Goal: Task Accomplishment & Management: Manage account settings

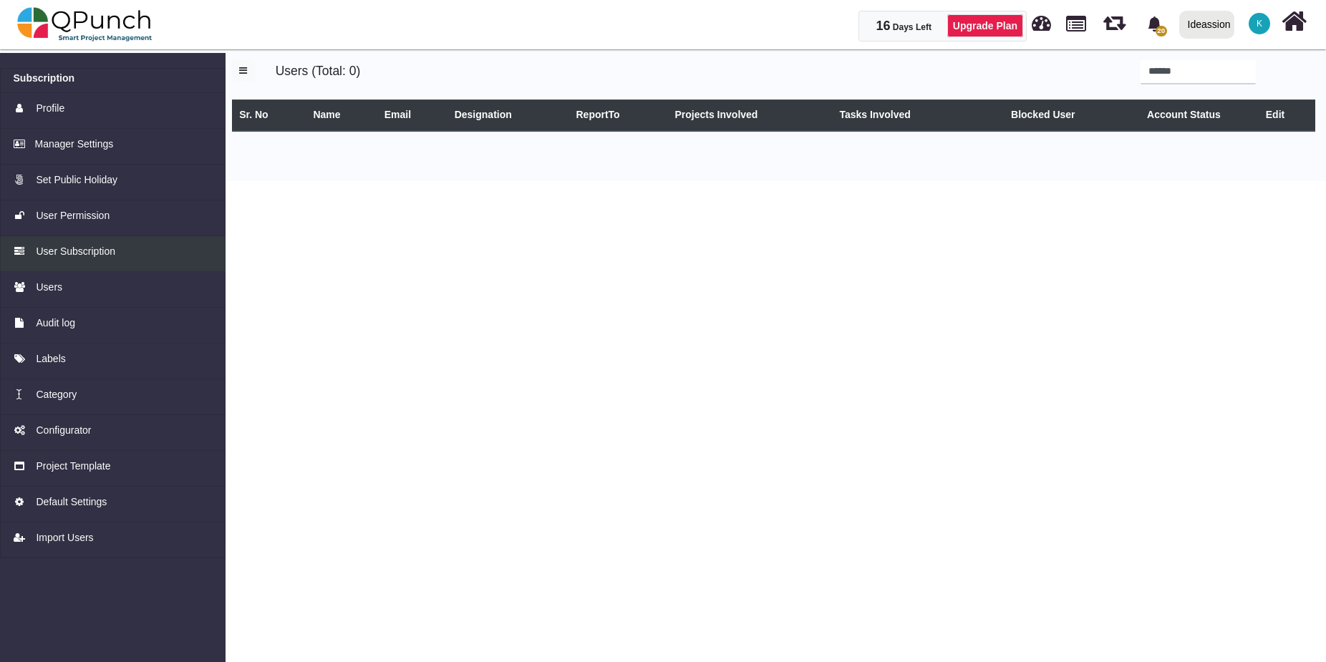
click at [67, 260] on link "User Subscription" at bounding box center [113, 254] width 226 height 36
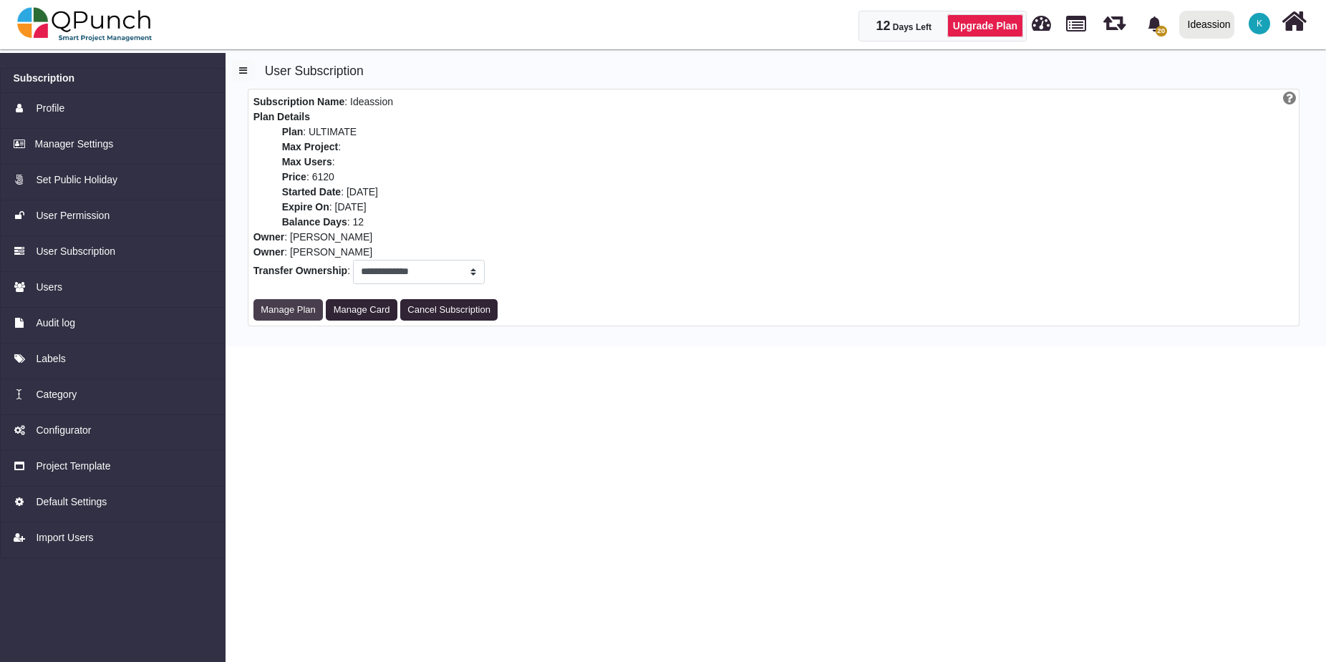
click at [299, 317] on button "Manage Plan" at bounding box center [288, 309] width 70 height 21
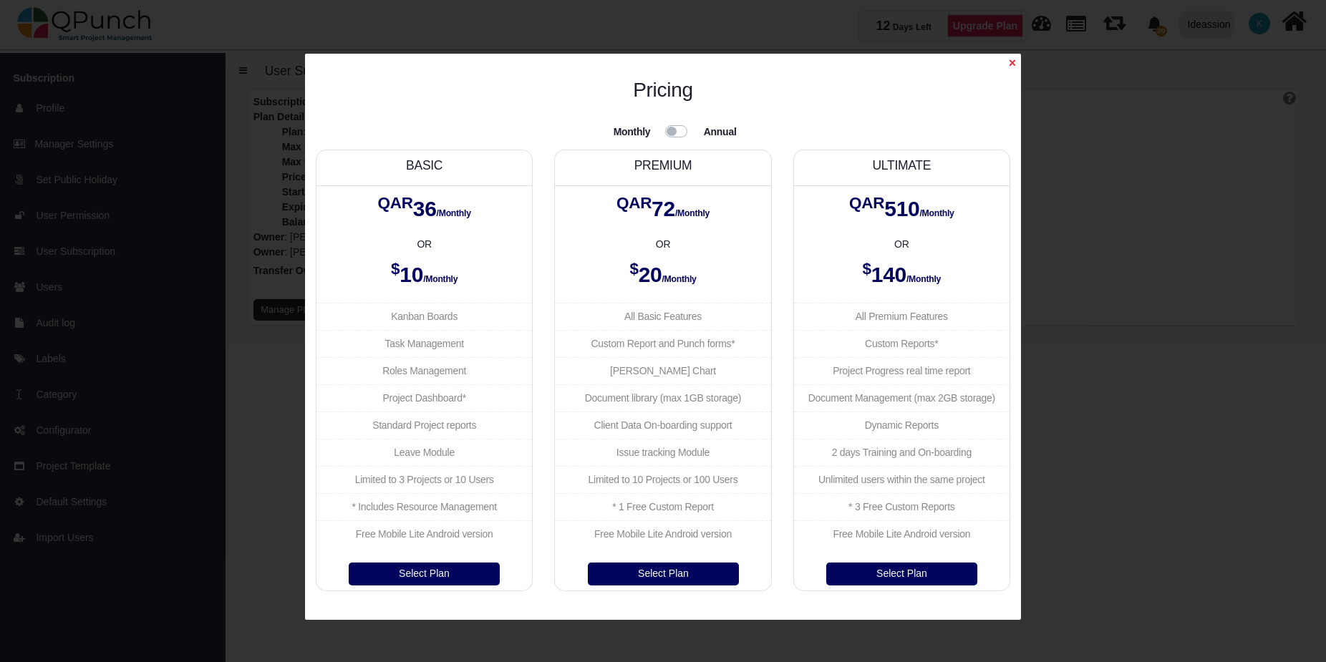
click at [694, 122] on label at bounding box center [694, 122] width 0 height 0
click at [1012, 63] on span "×" at bounding box center [1012, 63] width 7 height 14
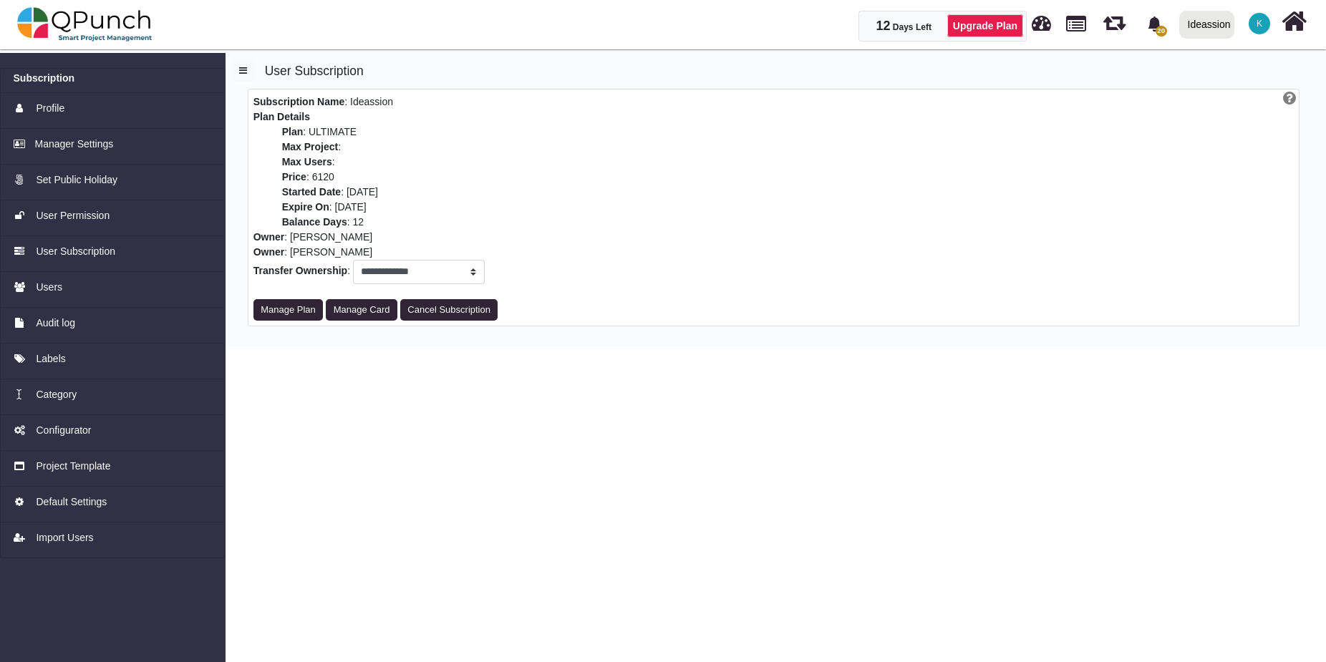
click at [388, 347] on html "12 Days Left Upgrade Plan 20 Notification Clear Product Release Vishal 18-08-20…" at bounding box center [663, 173] width 1326 height 347
click at [981, 24] on link "Upgrade Plan" at bounding box center [985, 25] width 76 height 23
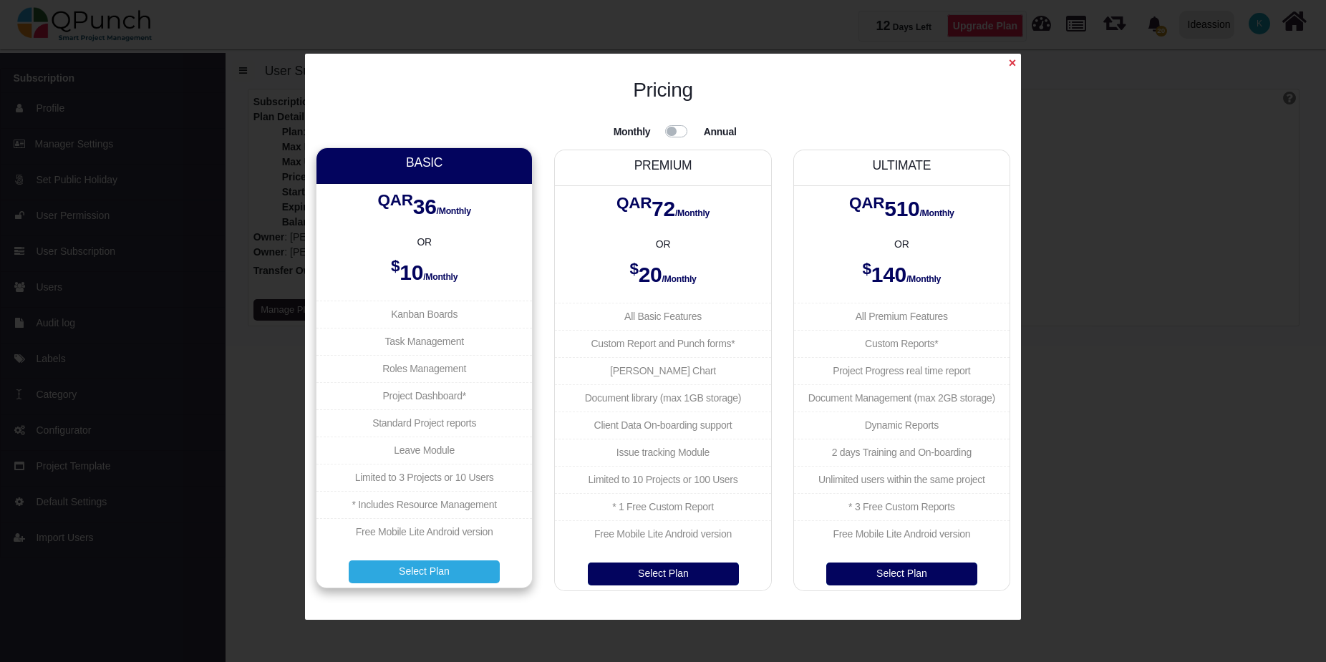
click at [436, 574] on button "Select Plan" at bounding box center [424, 572] width 151 height 23
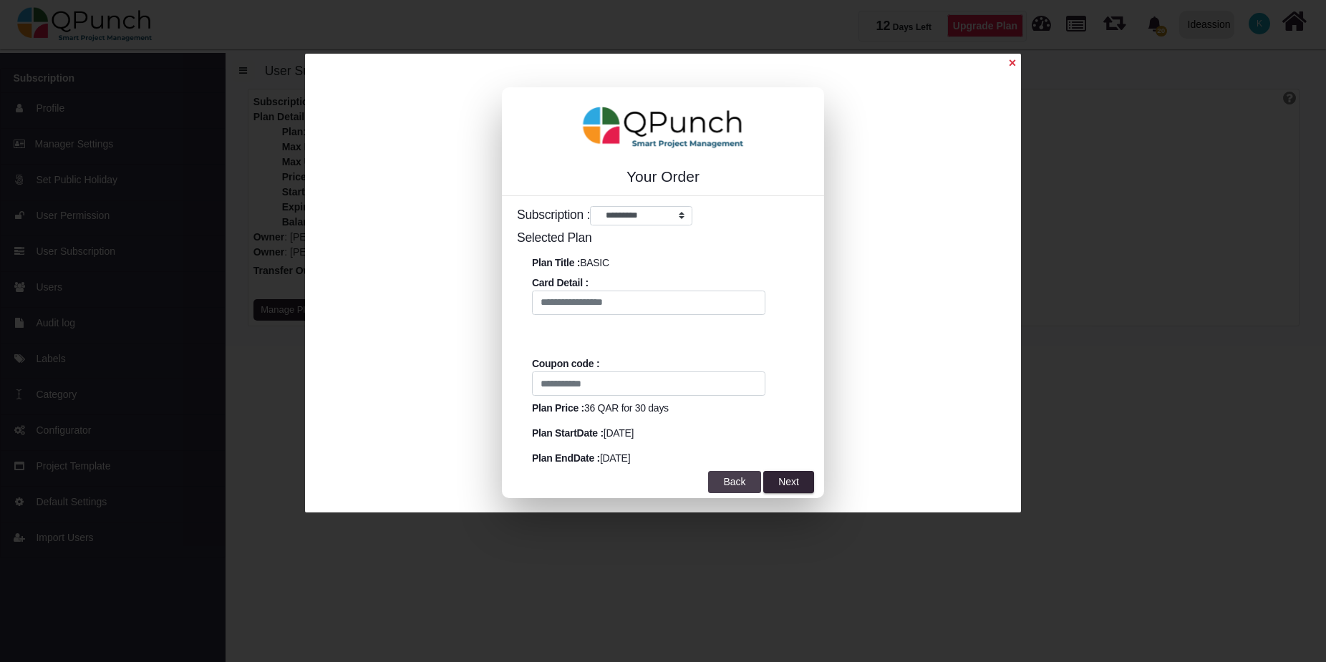
click at [738, 488] on button "Back" at bounding box center [734, 482] width 52 height 23
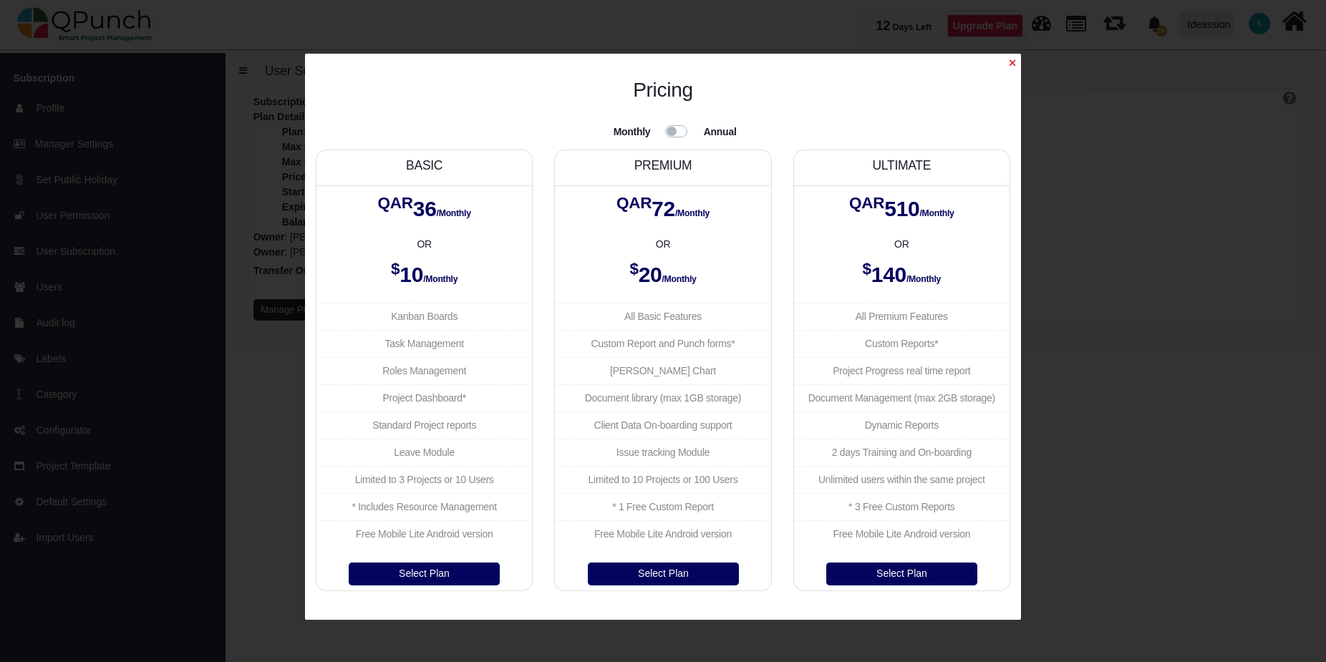
click at [1011, 67] on span "×" at bounding box center [1012, 63] width 7 height 14
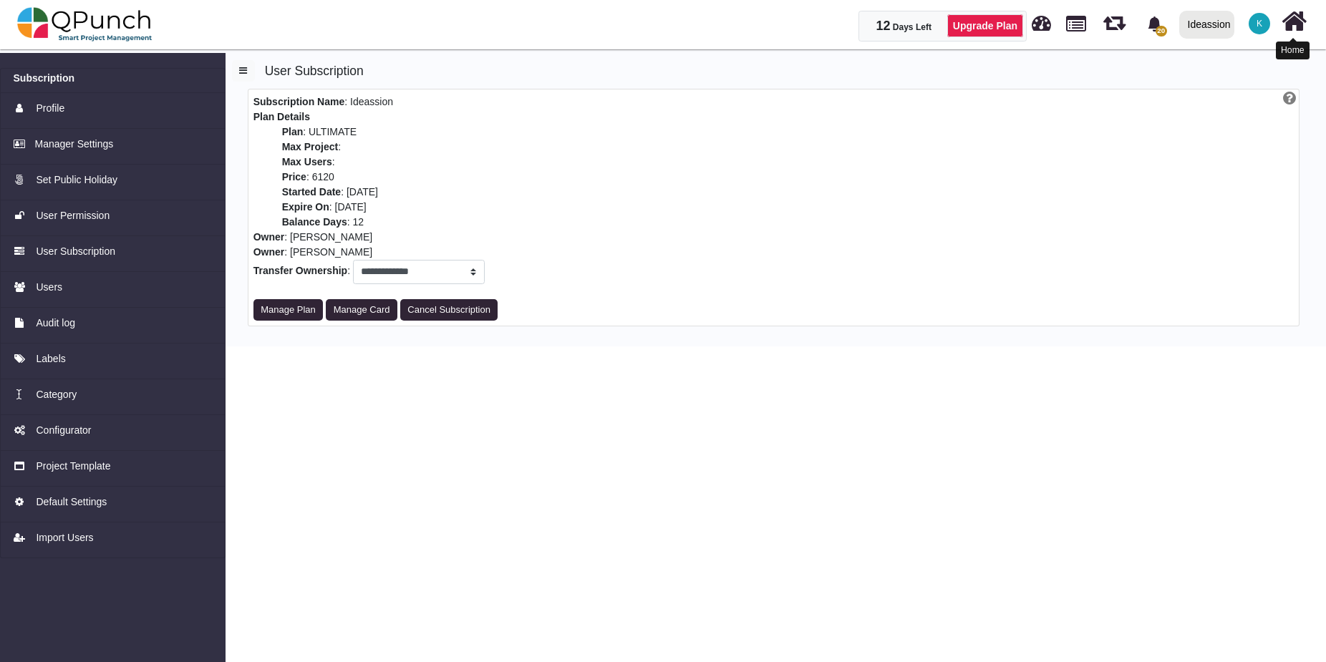
click at [1293, 24] on icon at bounding box center [1294, 21] width 25 height 27
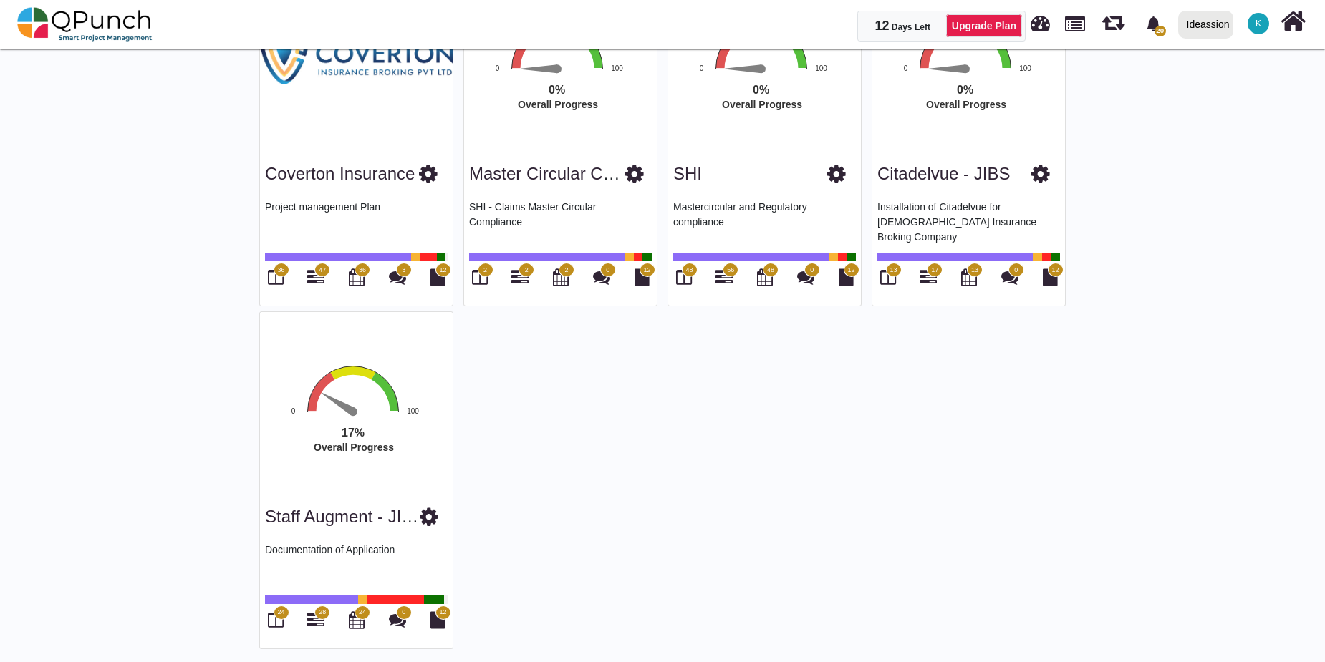
scroll to position [2243, 0]
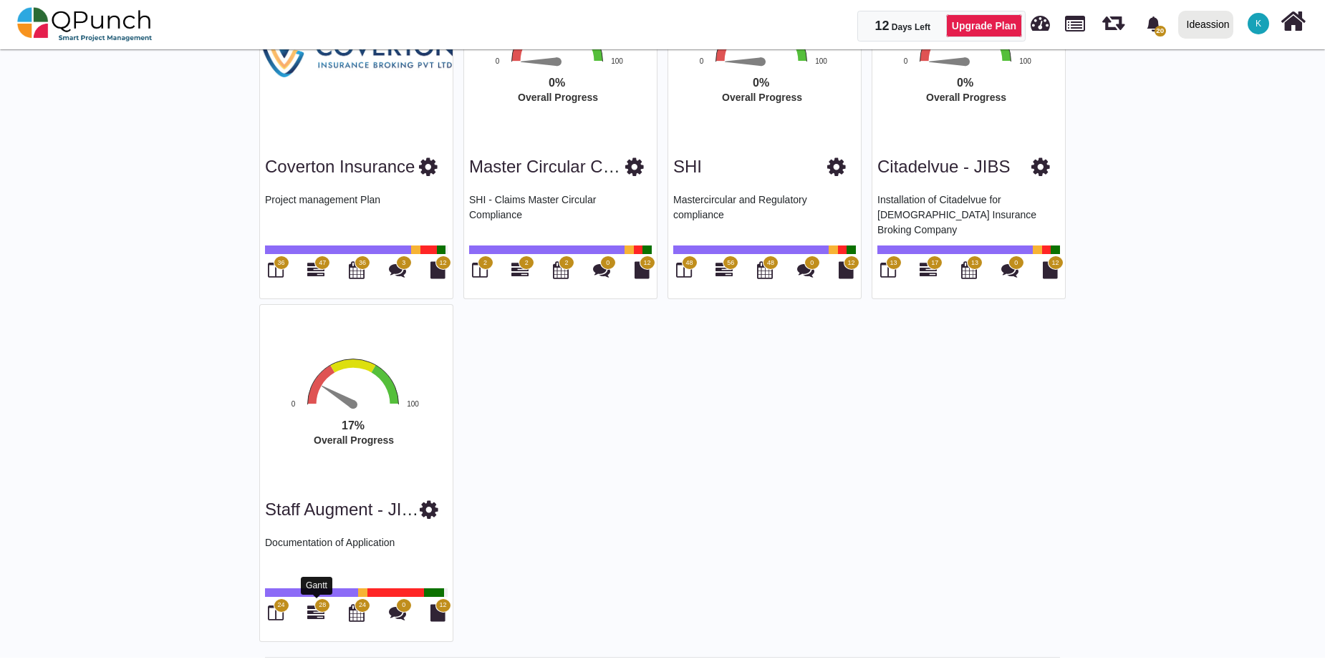
click at [313, 604] on icon at bounding box center [315, 612] width 17 height 17
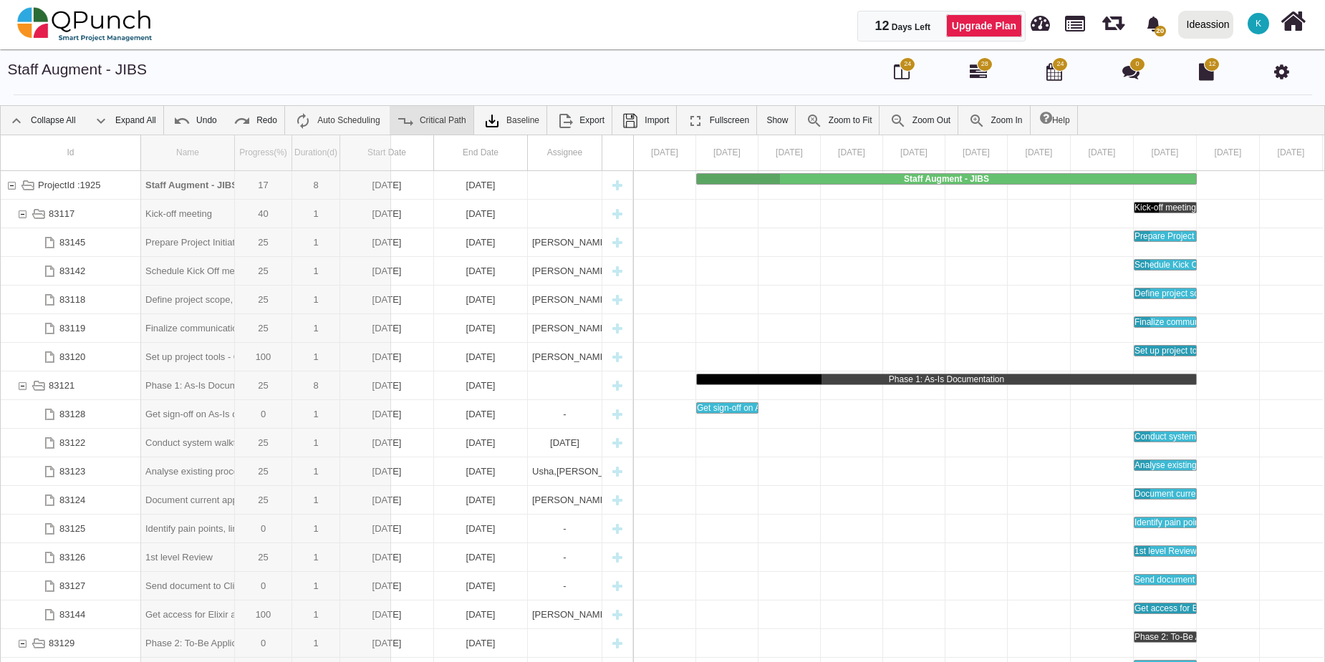
drag, startPoint x: 233, startPoint y: 148, endPoint x: 391, endPoint y: 123, distance: 159.4
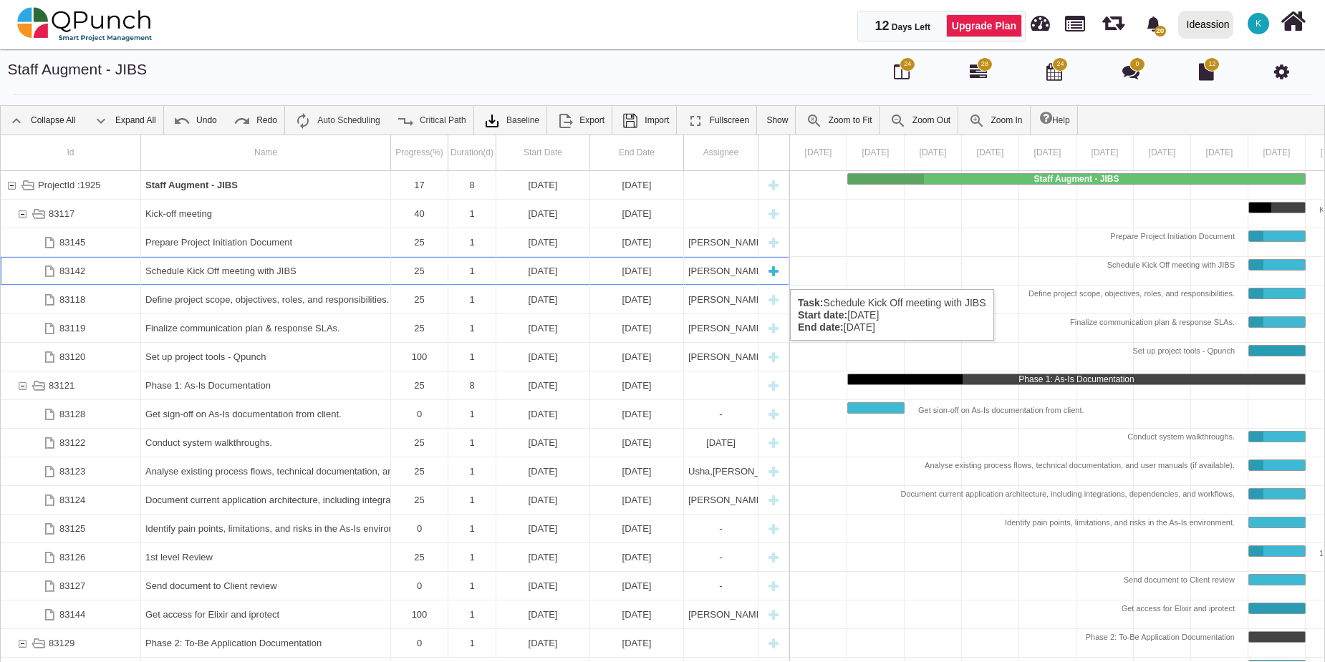
click at [394, 275] on div "25" at bounding box center [419, 271] width 57 height 28
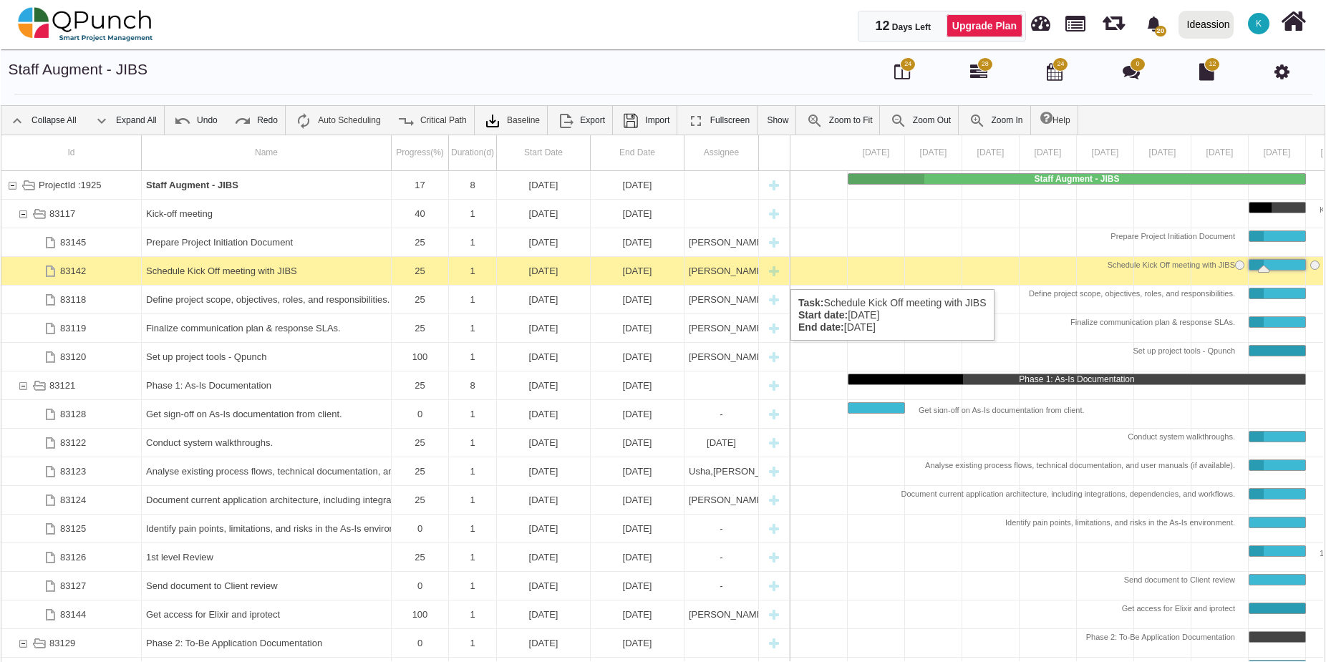
scroll to position [0, 97]
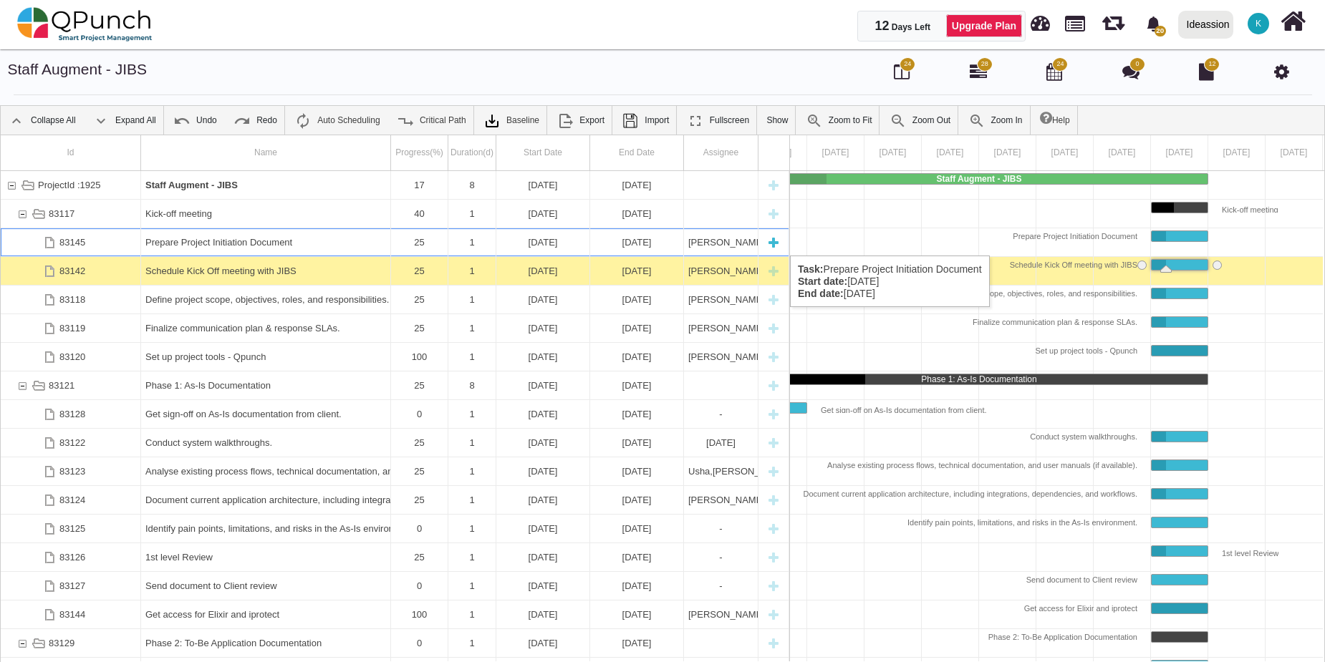
click at [278, 241] on div "Prepare Project Initiation Document" at bounding box center [265, 242] width 241 height 28
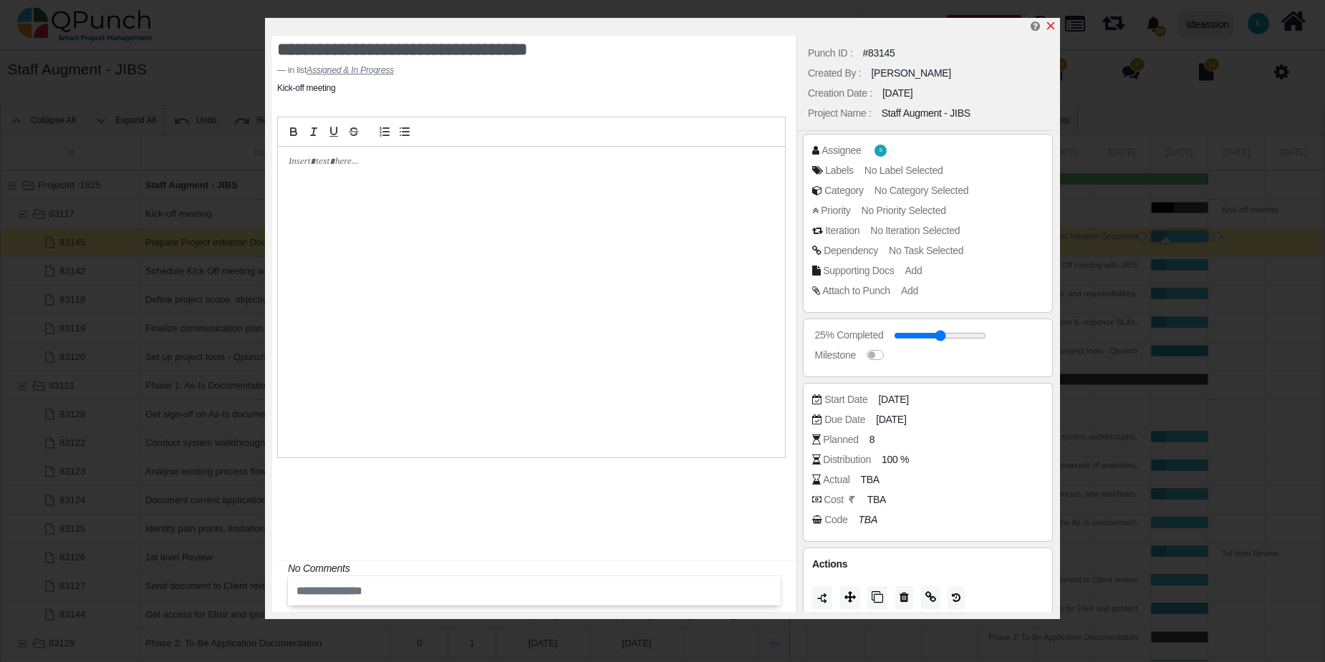
click at [1055, 22] on icon "x" at bounding box center [1050, 25] width 11 height 11
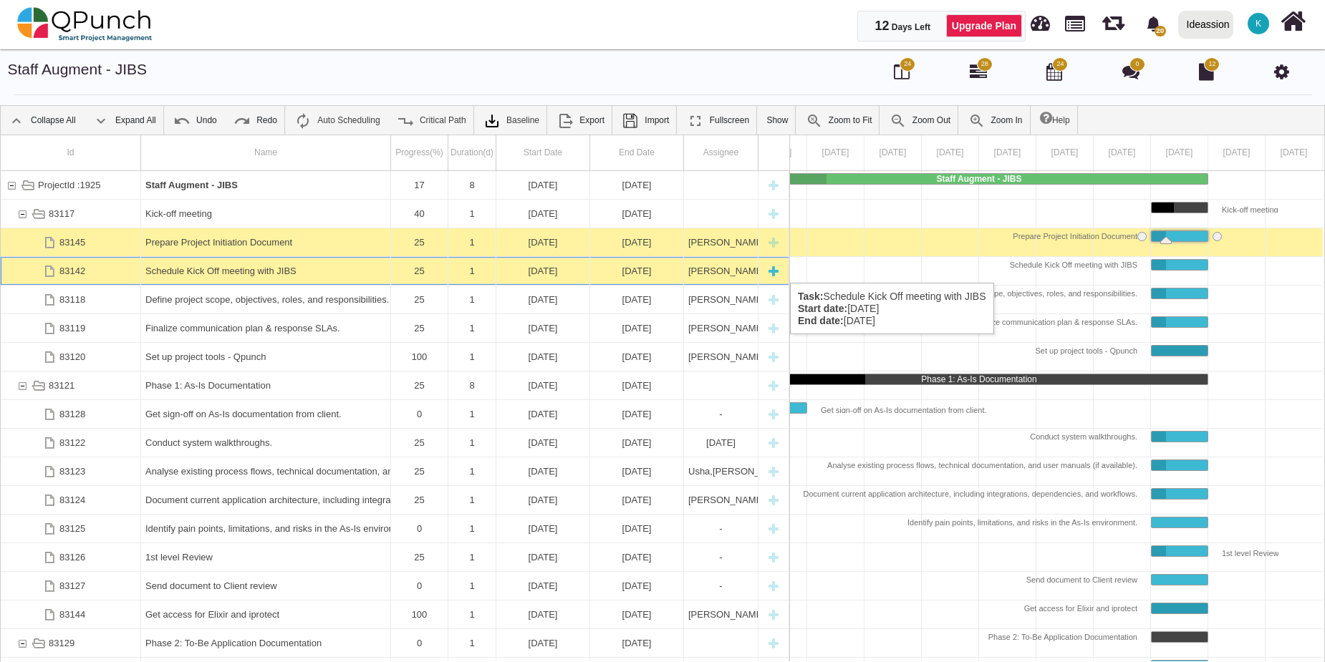
click at [193, 269] on div "Schedule Kick Off meeting with JIBS" at bounding box center [265, 271] width 241 height 28
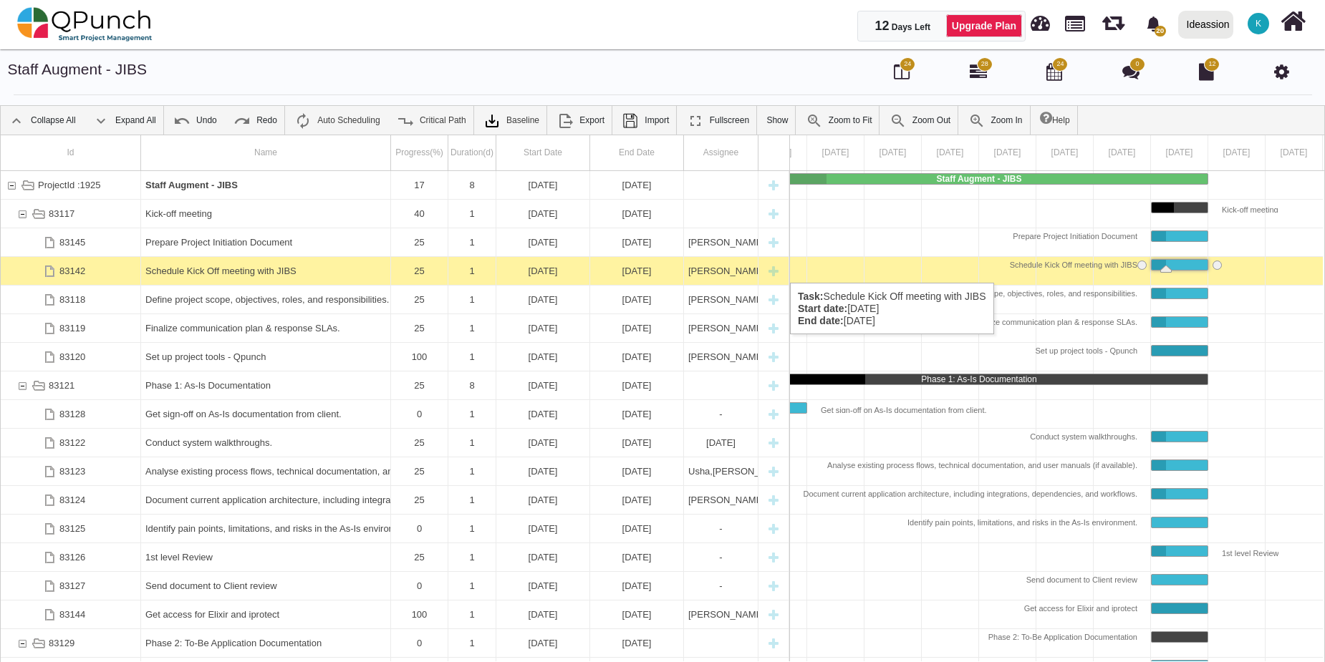
click at [193, 269] on div "Schedule Kick Off meeting with JIBS" at bounding box center [265, 271] width 241 height 28
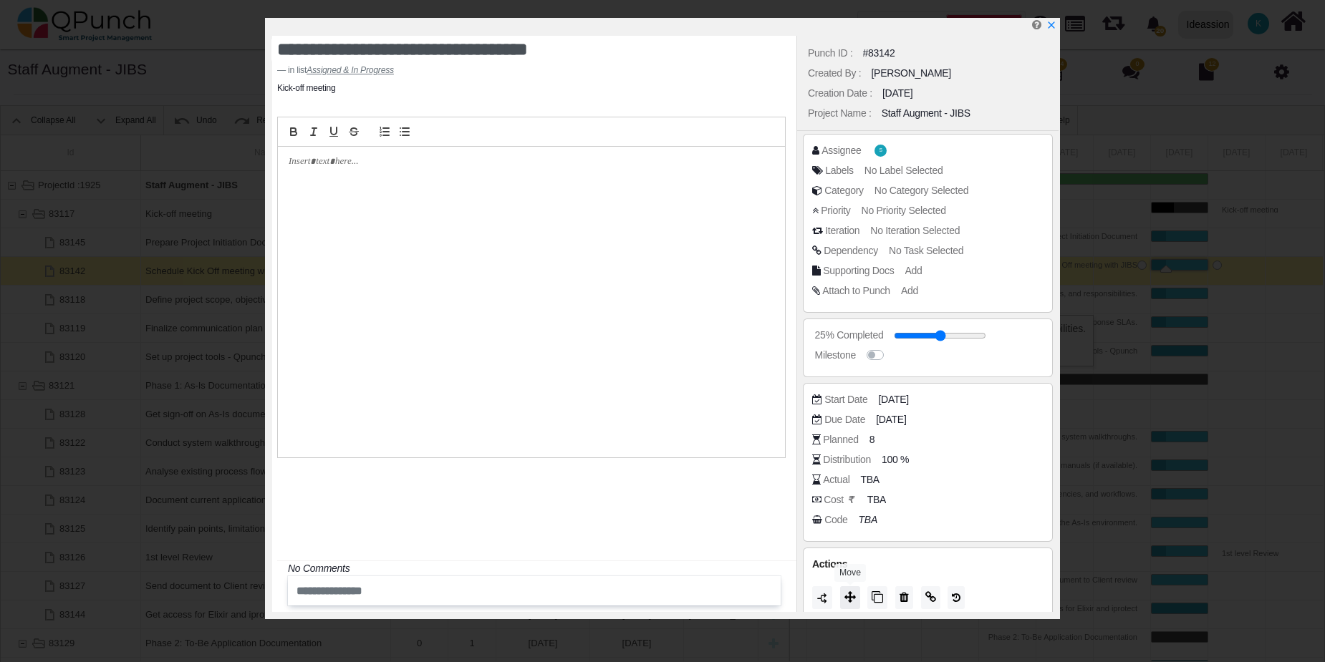
click at [848, 604] on span at bounding box center [849, 597] width 11 height 11
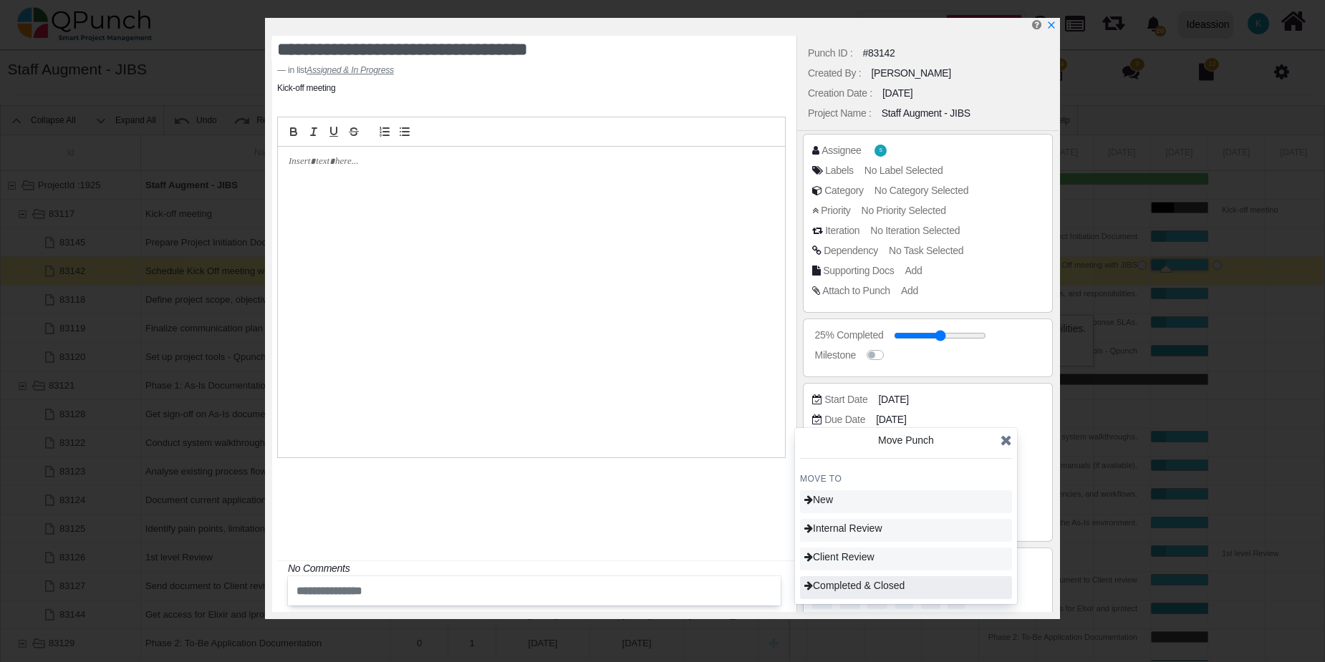
click at [875, 583] on span "Completed & Closed" at bounding box center [854, 585] width 100 height 11
type input "***"
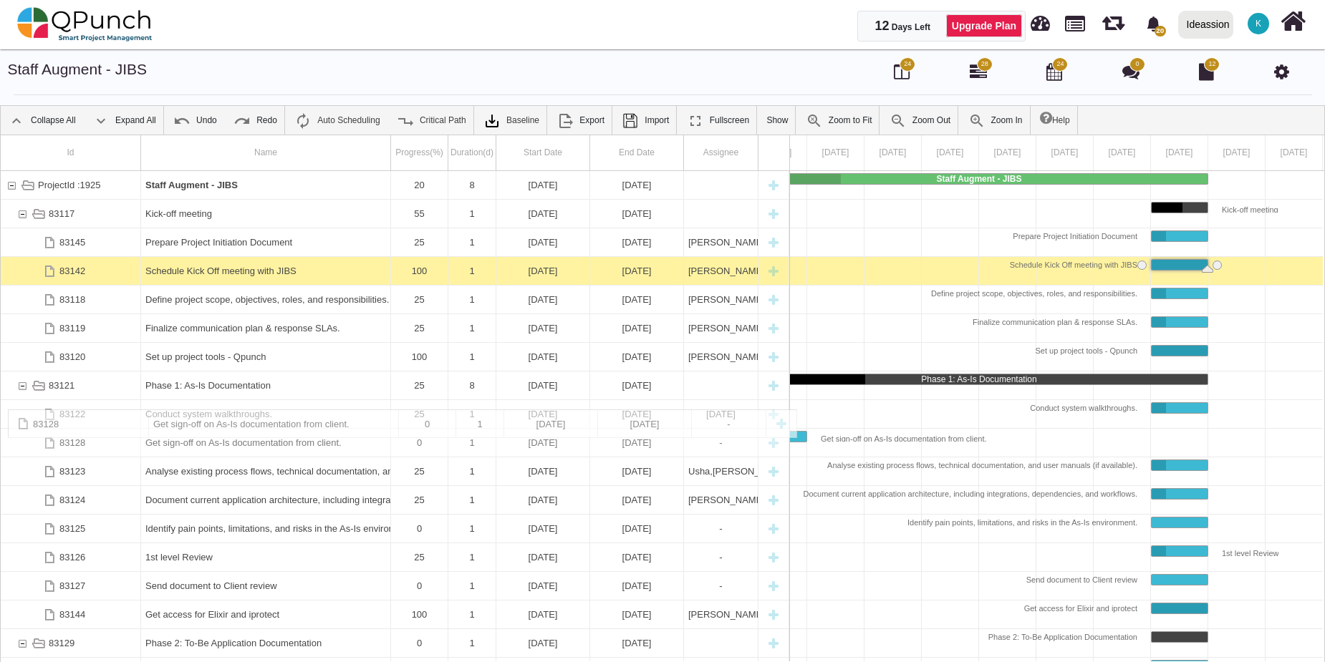
drag, startPoint x: 210, startPoint y: 417, endPoint x: 219, endPoint y: 417, distance: 9.3
click at [223, 424] on div "Conduct system walkthroughs." at bounding box center [265, 414] width 241 height 28
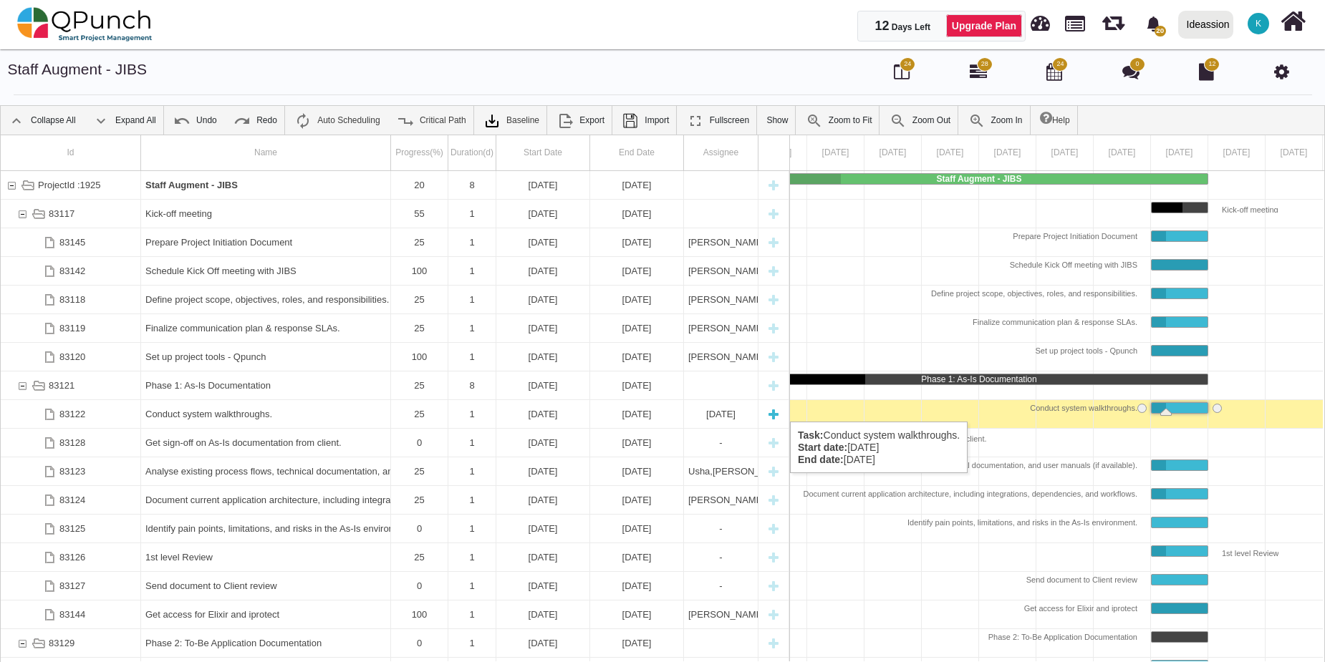
click at [279, 407] on div "Conduct system walkthroughs." at bounding box center [265, 414] width 241 height 28
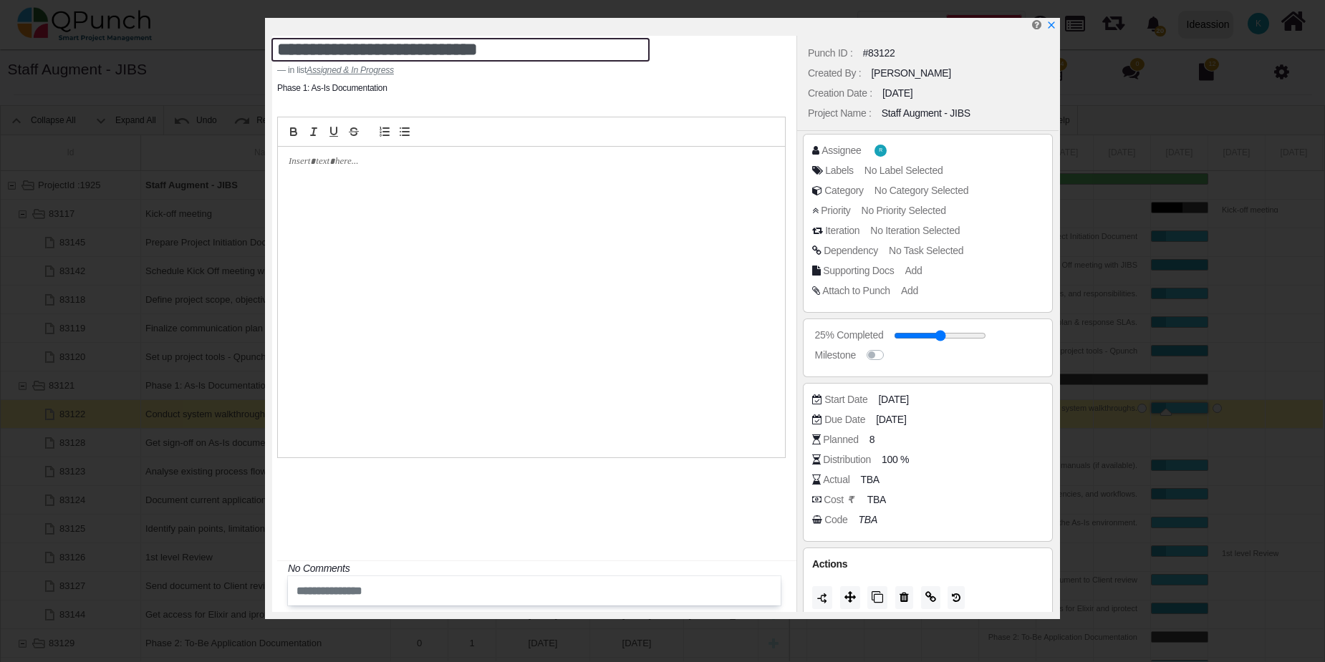
click at [412, 51] on textarea "**********" at bounding box center [460, 50] width 378 height 24
click at [350, 53] on textarea "**********" at bounding box center [460, 50] width 378 height 24
paste textarea "********"
type textarea "**********"
click at [720, 117] on div at bounding box center [531, 132] width 508 height 30
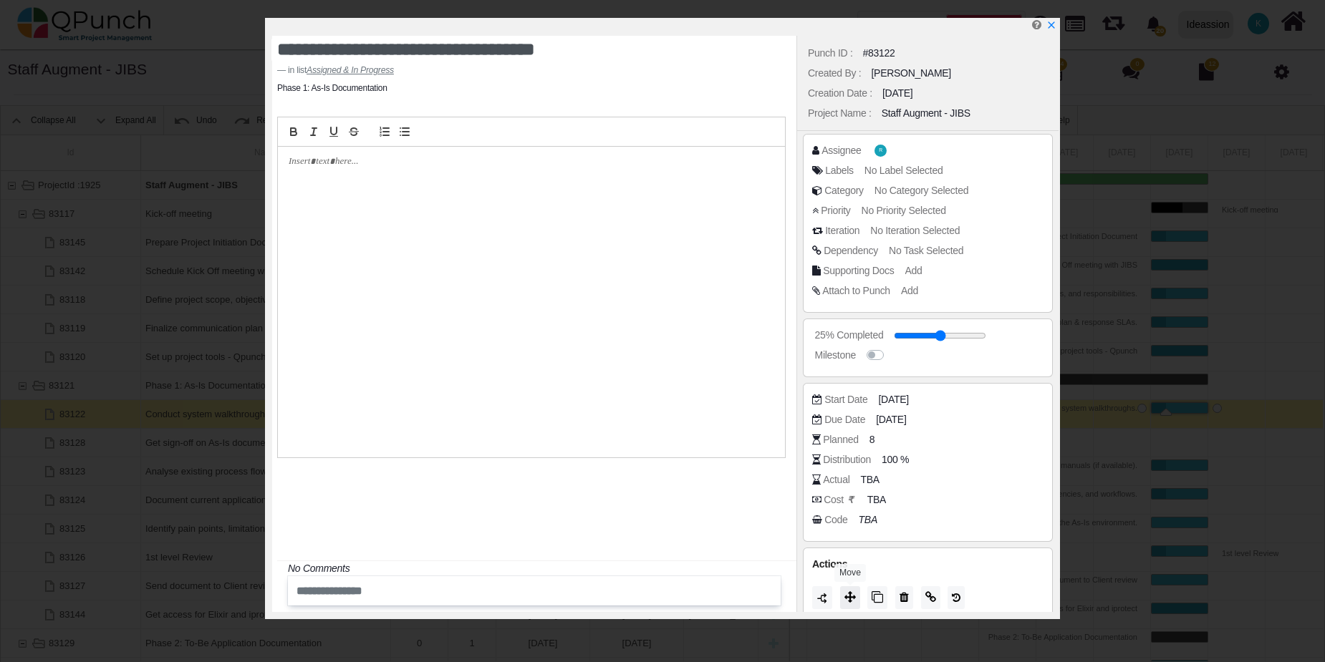
click at [854, 601] on icon at bounding box center [849, 596] width 11 height 11
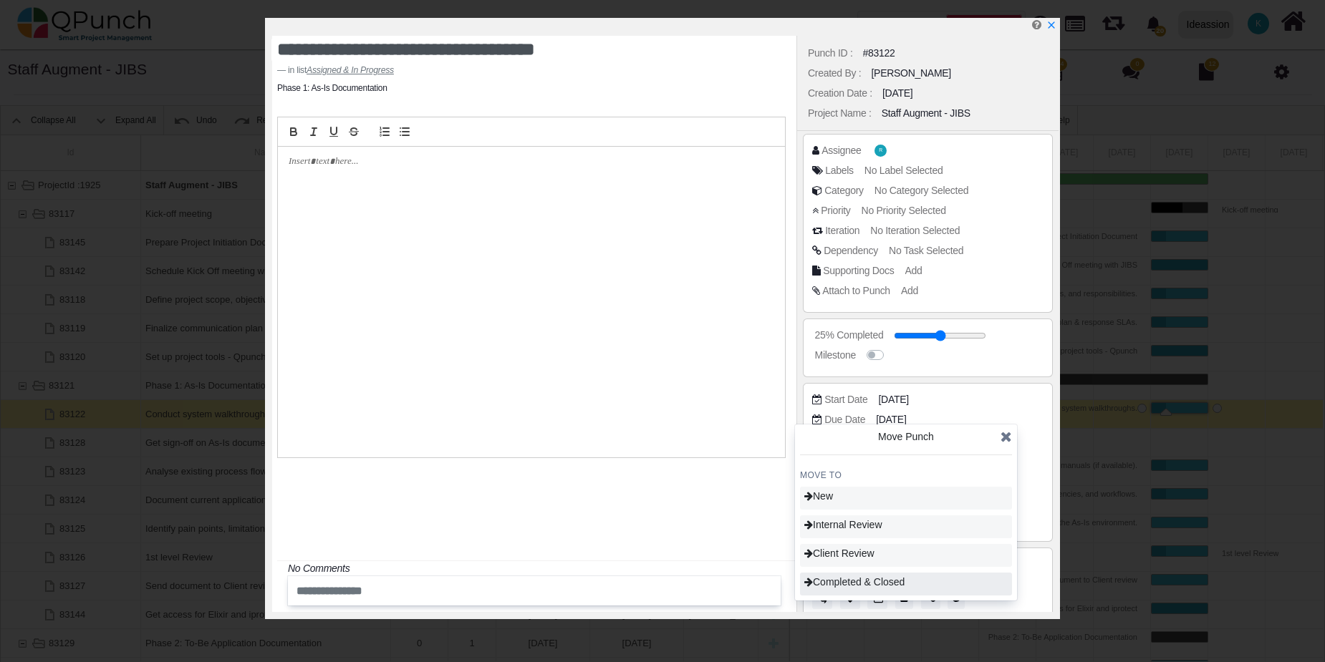
click at [864, 580] on span "Completed & Closed" at bounding box center [854, 581] width 100 height 11
type input "***"
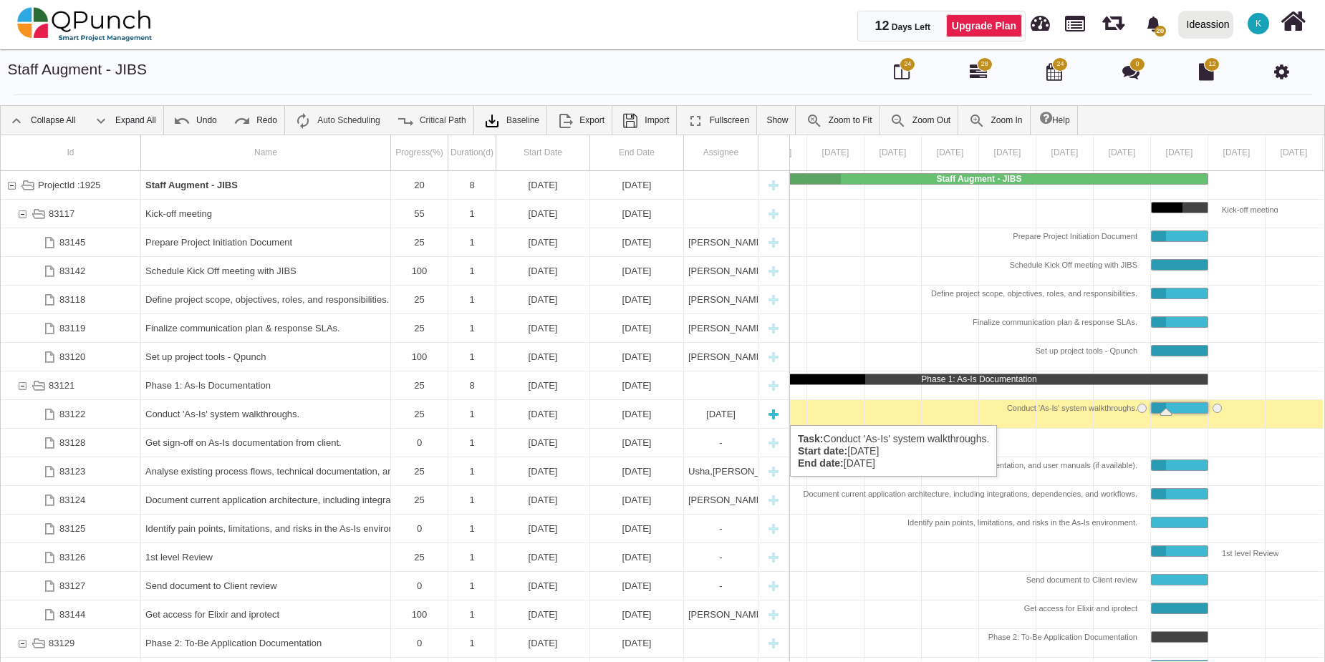
click at [275, 411] on div "Conduct 'As-Is' system walkthroughs." at bounding box center [265, 414] width 241 height 28
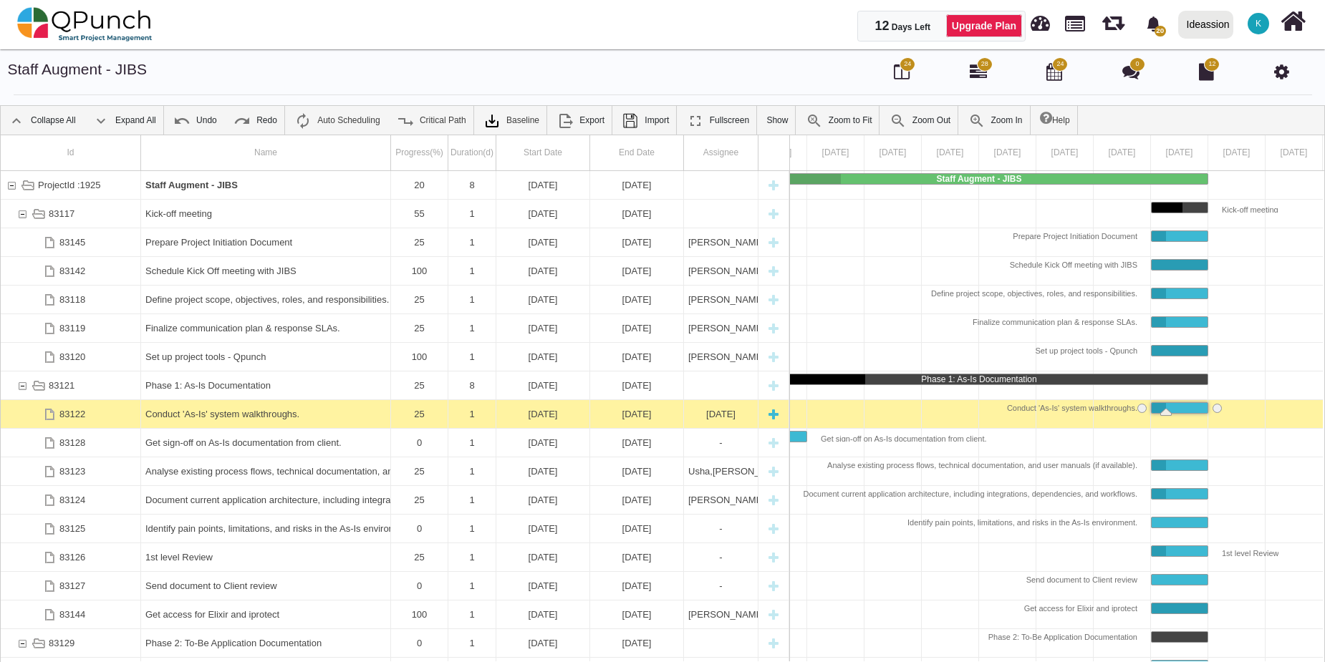
click at [275, 411] on div "Conduct 'As-Is' system walkthroughs." at bounding box center [265, 414] width 241 height 28
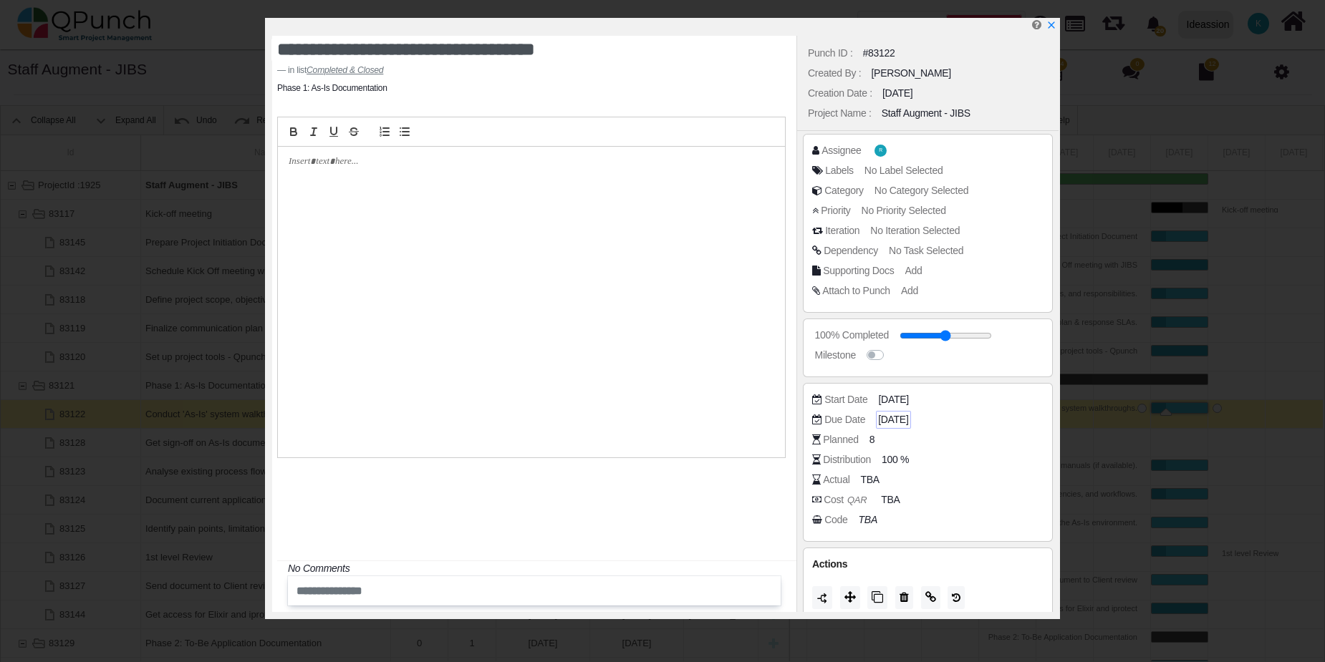
click at [908, 424] on span "08-09-2025" at bounding box center [893, 419] width 30 height 15
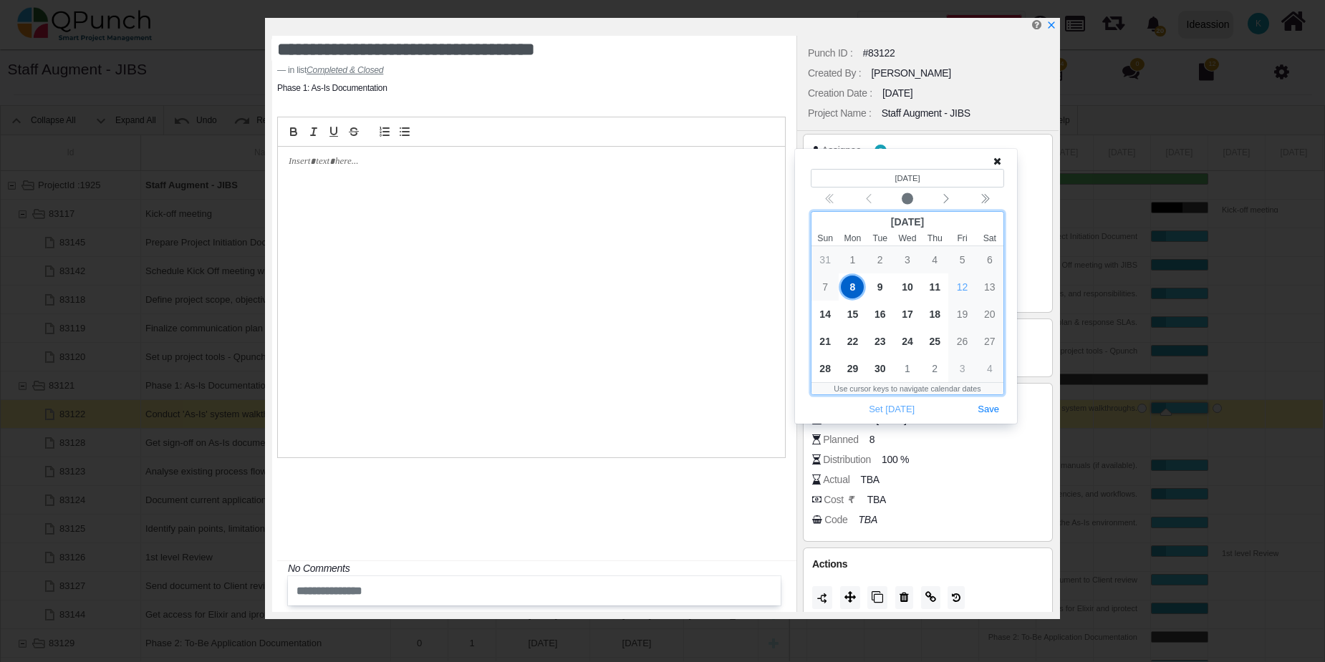
click at [962, 291] on div "12" at bounding box center [961, 287] width 27 height 27
click at [961, 292] on div "12" at bounding box center [961, 287] width 27 height 27
click at [742, 384] on div at bounding box center [531, 302] width 507 height 311
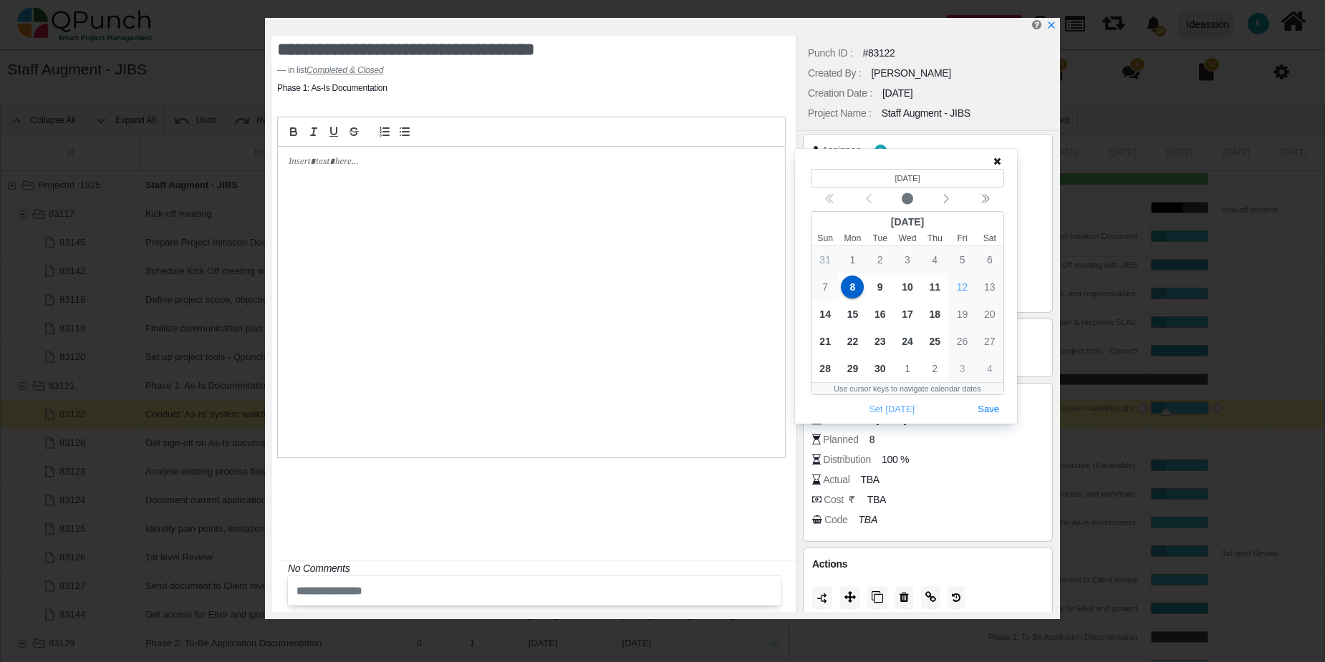
click at [1000, 162] on icon at bounding box center [997, 161] width 8 height 10
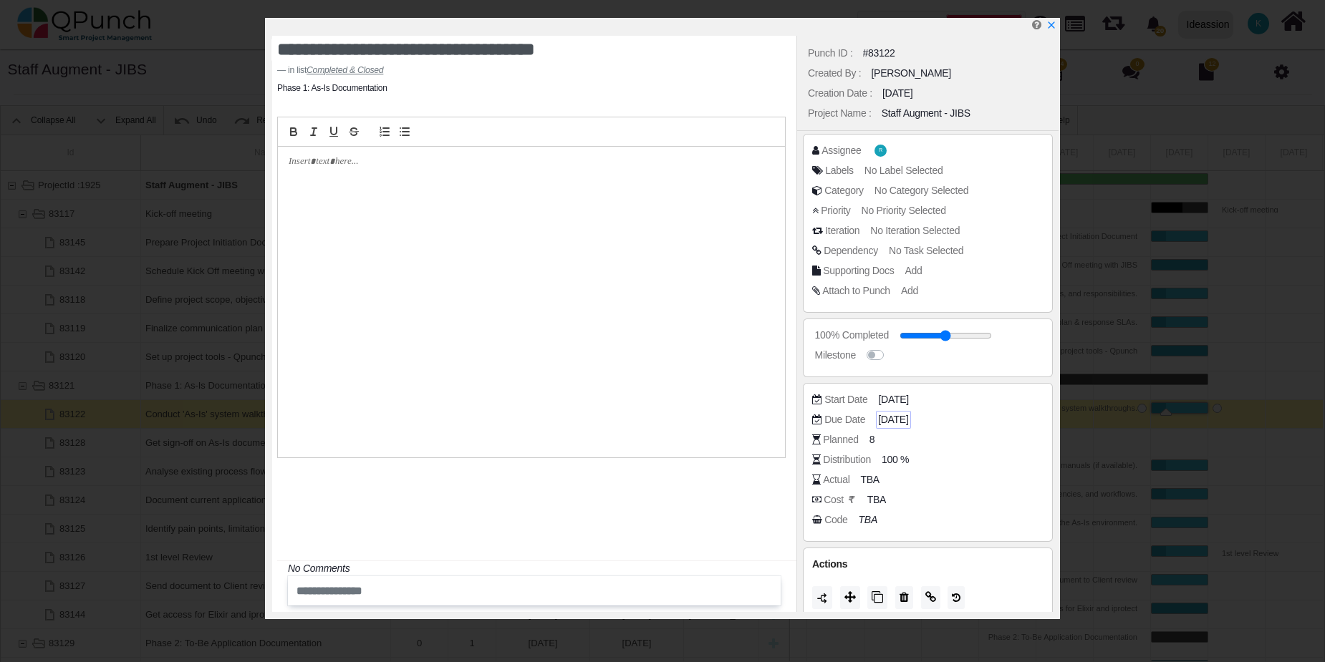
click at [908, 415] on span "08-09-2025" at bounding box center [893, 419] width 30 height 15
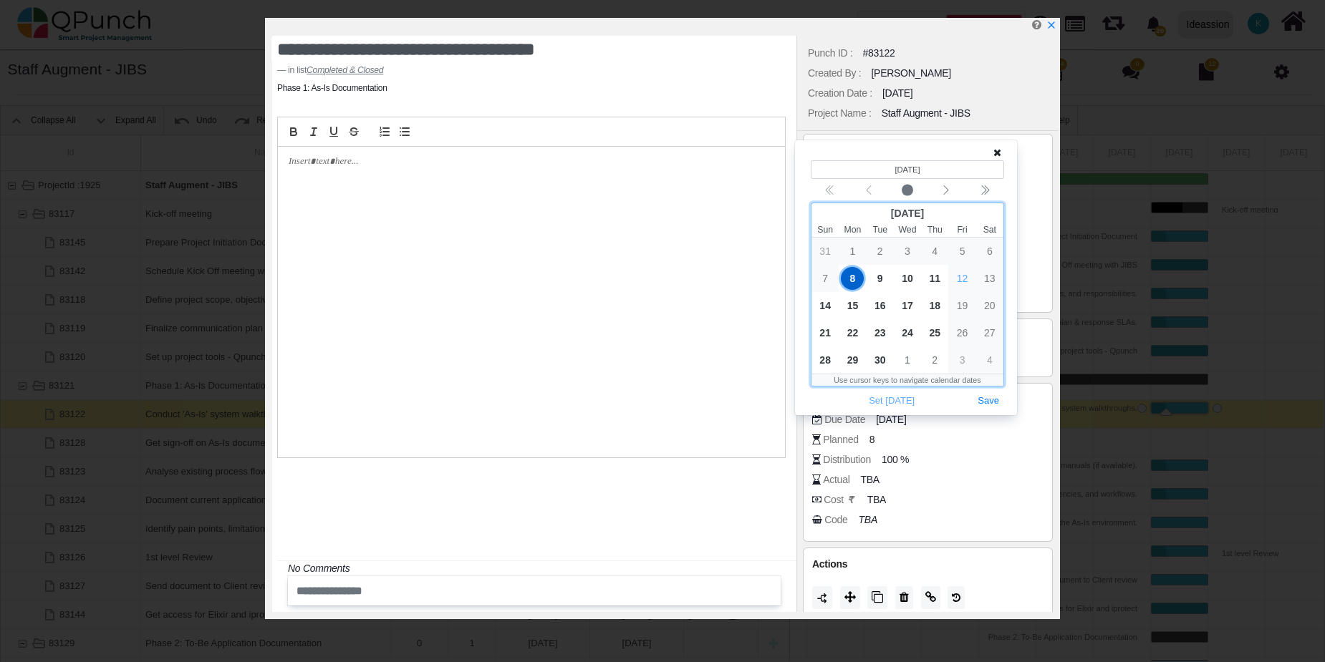
click at [958, 281] on div "12" at bounding box center [961, 278] width 27 height 27
click at [712, 486] on div "**********" at bounding box center [534, 324] width 524 height 576
click at [995, 155] on icon at bounding box center [997, 153] width 8 height 10
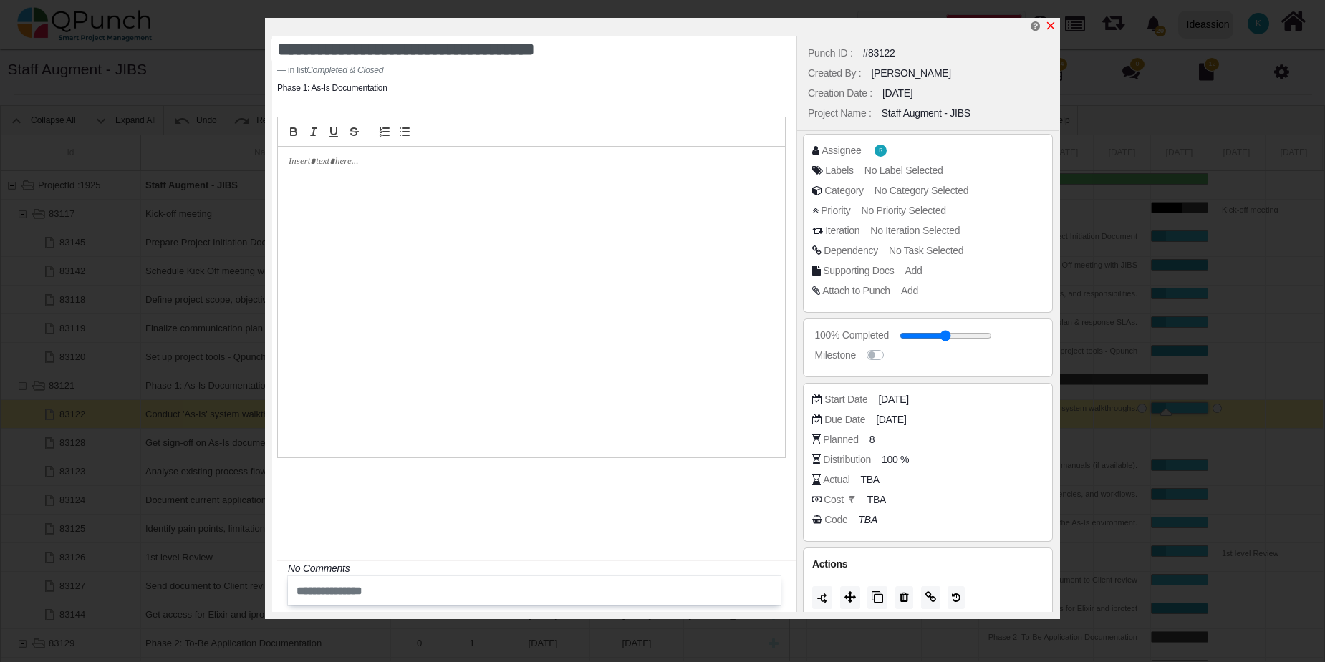
click at [1054, 24] on icon "x" at bounding box center [1050, 25] width 11 height 11
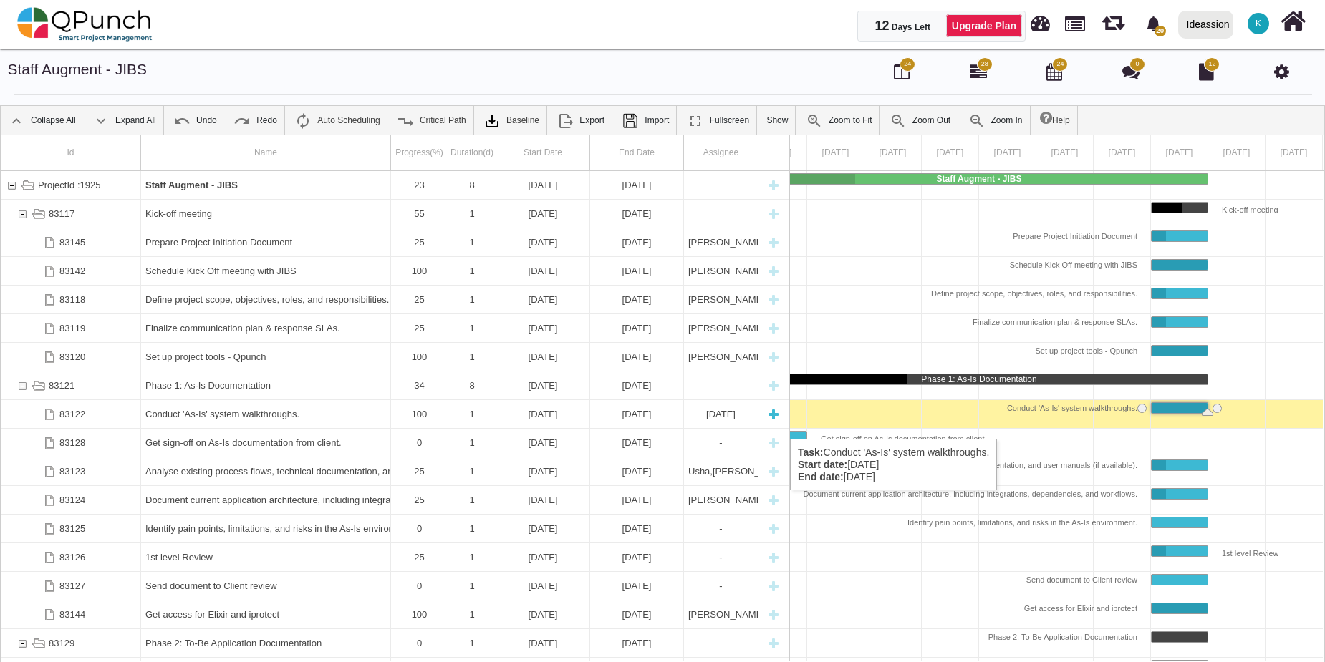
click at [648, 425] on div "08-09-2025" at bounding box center [636, 414] width 84 height 28
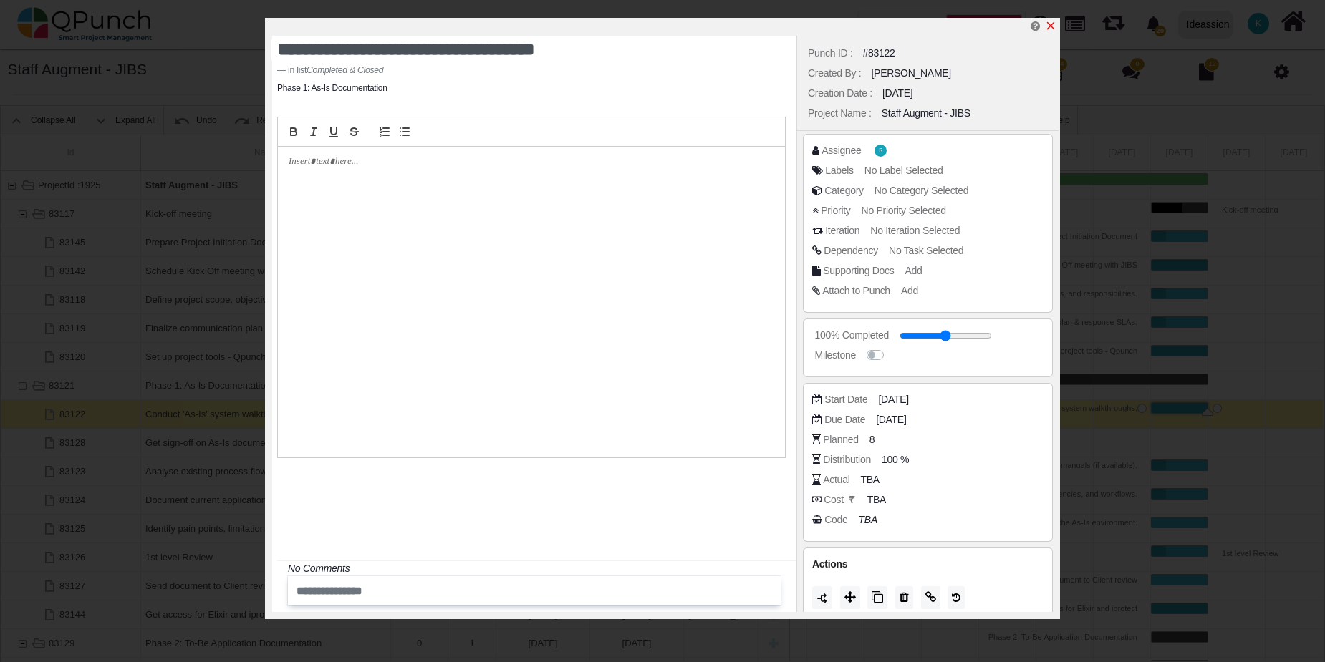
click at [1053, 29] on icon "x" at bounding box center [1051, 26] width 8 height 8
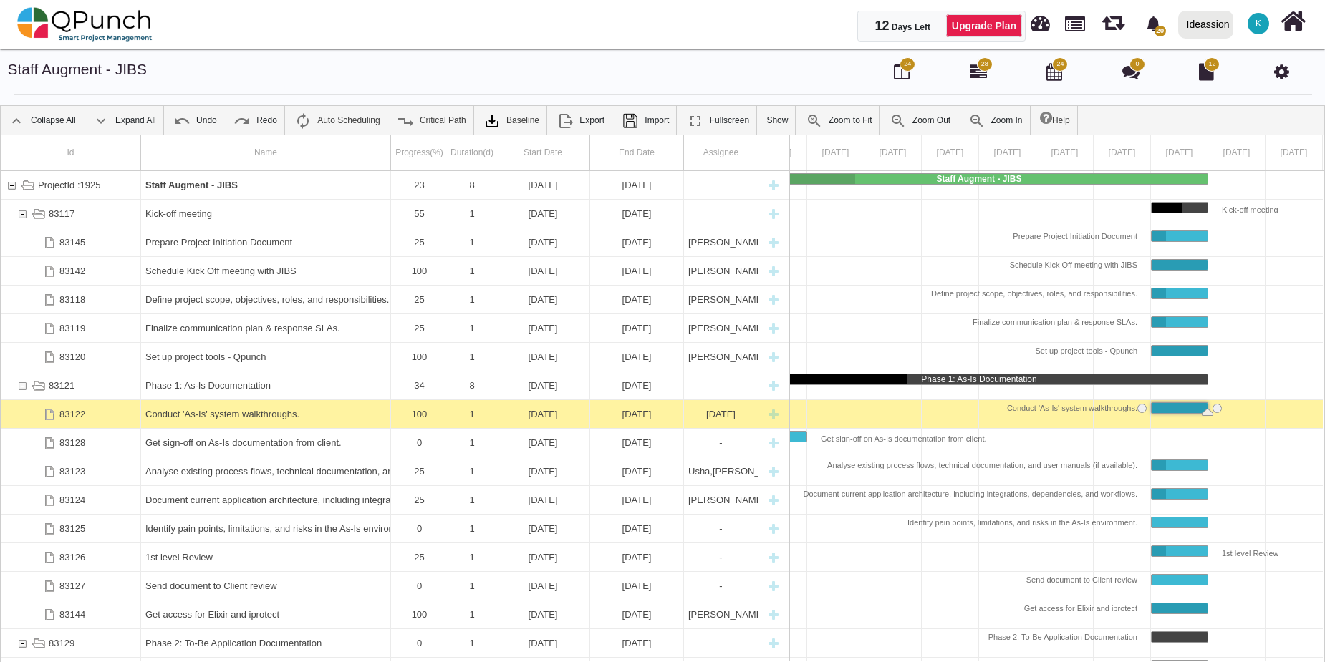
click at [1282, 73] on icon at bounding box center [1281, 71] width 15 height 17
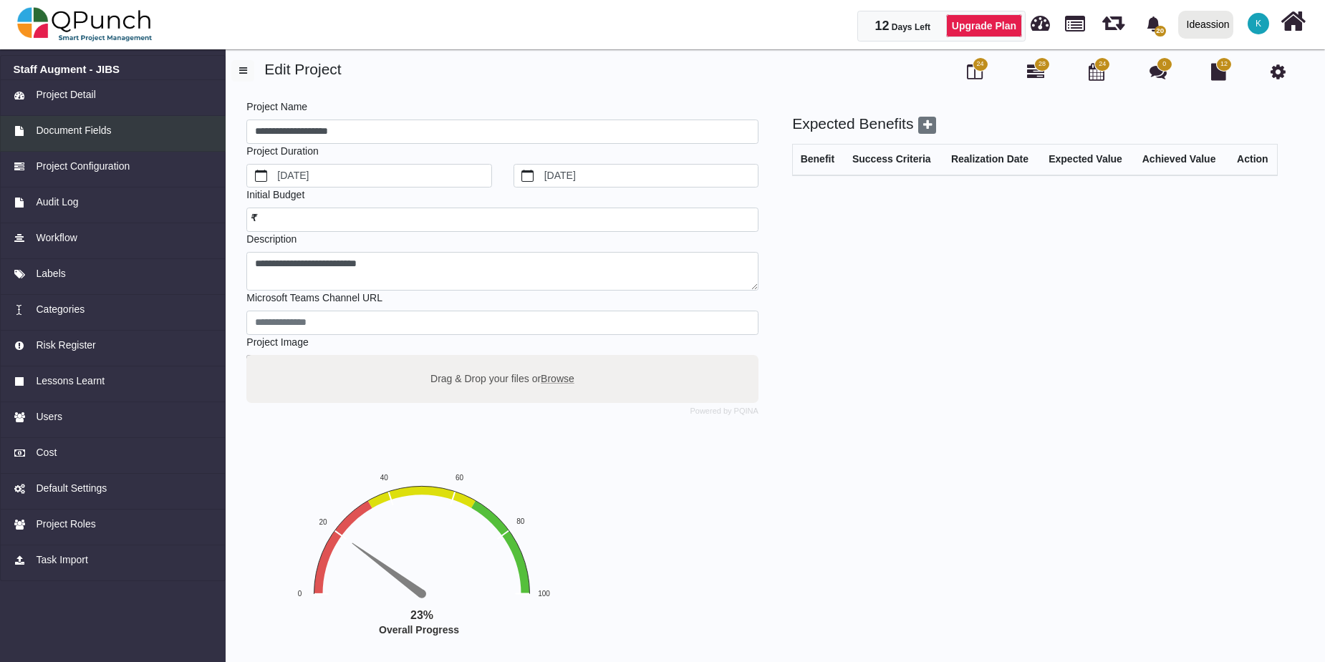
click at [106, 128] on span "Document Fields" at bounding box center [73, 130] width 75 height 15
